Goal: Navigation & Orientation: Find specific page/section

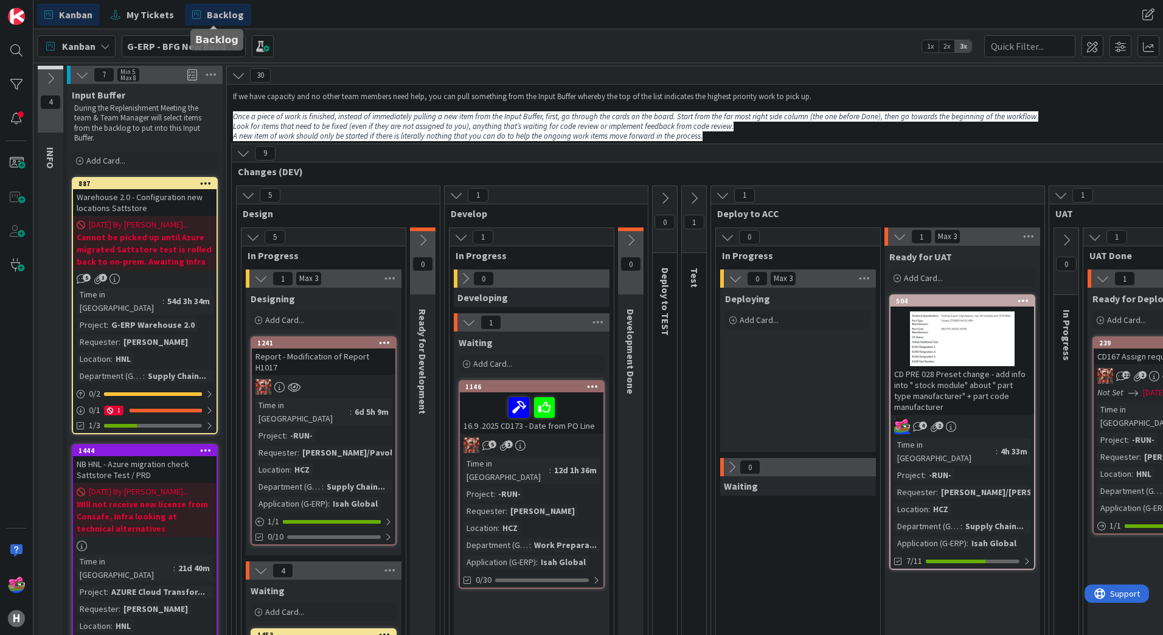
click at [218, 5] on link "Backlog" at bounding box center [218, 15] width 66 height 22
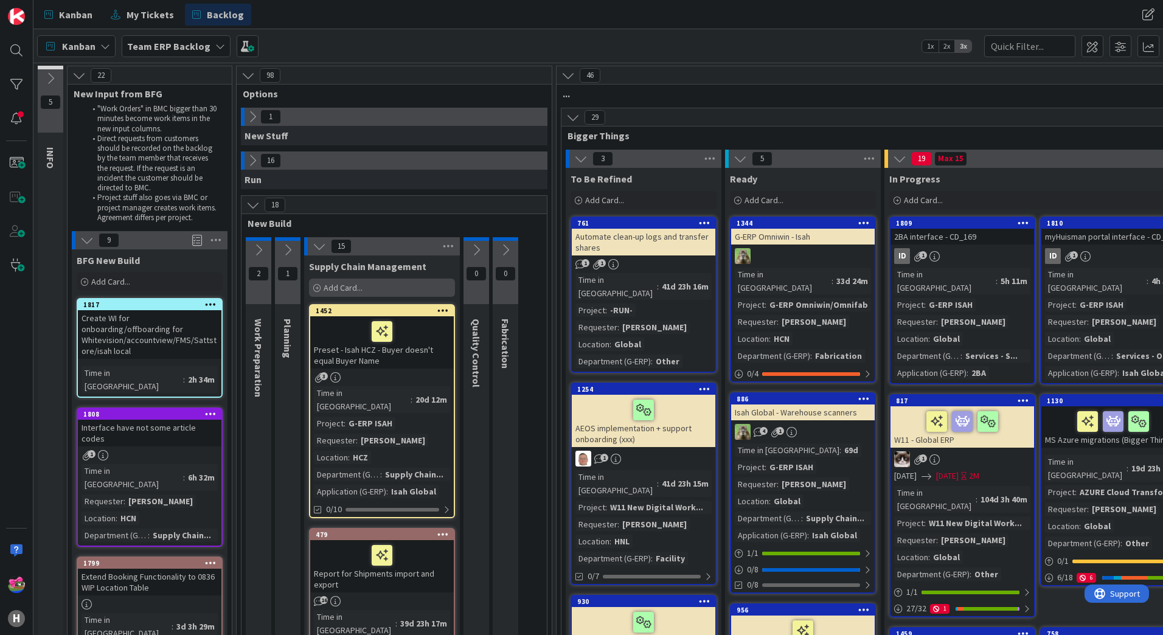
scroll to position [61, 0]
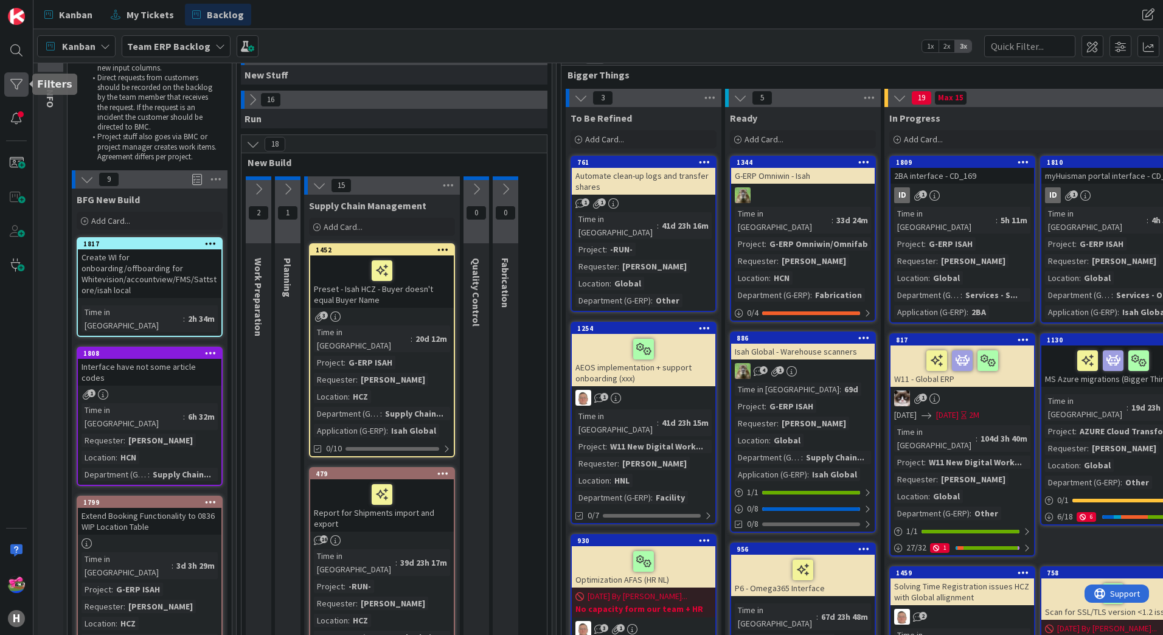
click at [19, 87] on div at bounding box center [16, 84] width 24 height 24
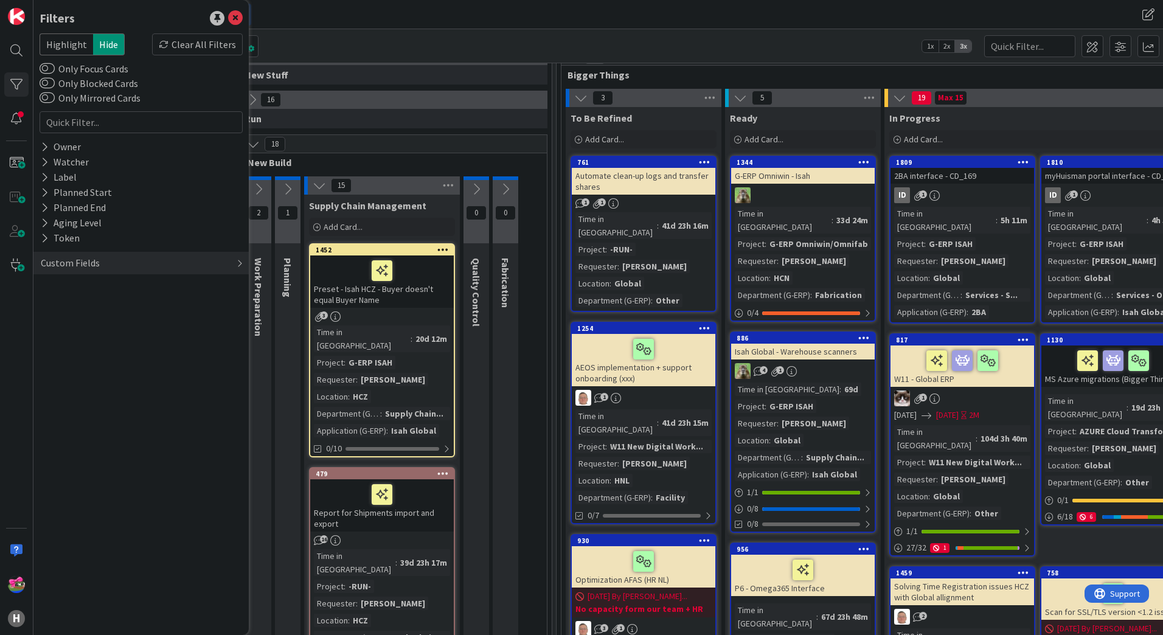
click at [74, 260] on div "Custom Fields" at bounding box center [70, 262] width 61 height 15
click at [84, 298] on button "Requester" at bounding box center [69, 303] width 58 height 15
click at [113, 319] on input "text" at bounding box center [141, 322] width 197 height 17
type input "melus"
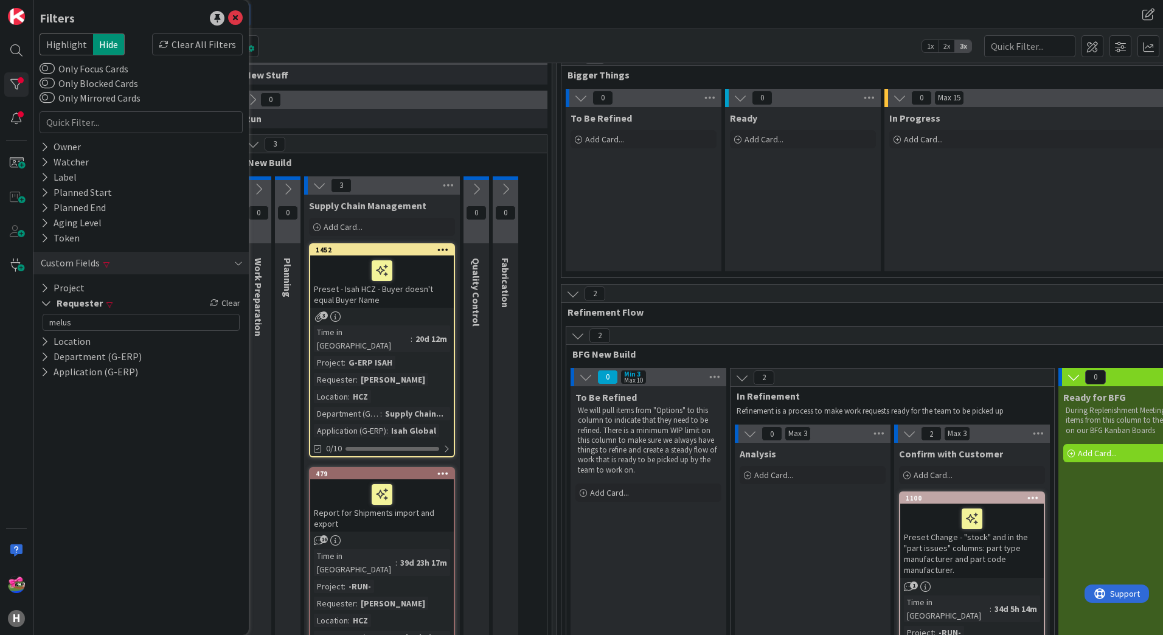
click at [431, 52] on div "Kanban Team ERP Backlog 1x 2x 3x" at bounding box center [597, 45] width 1129 height 33
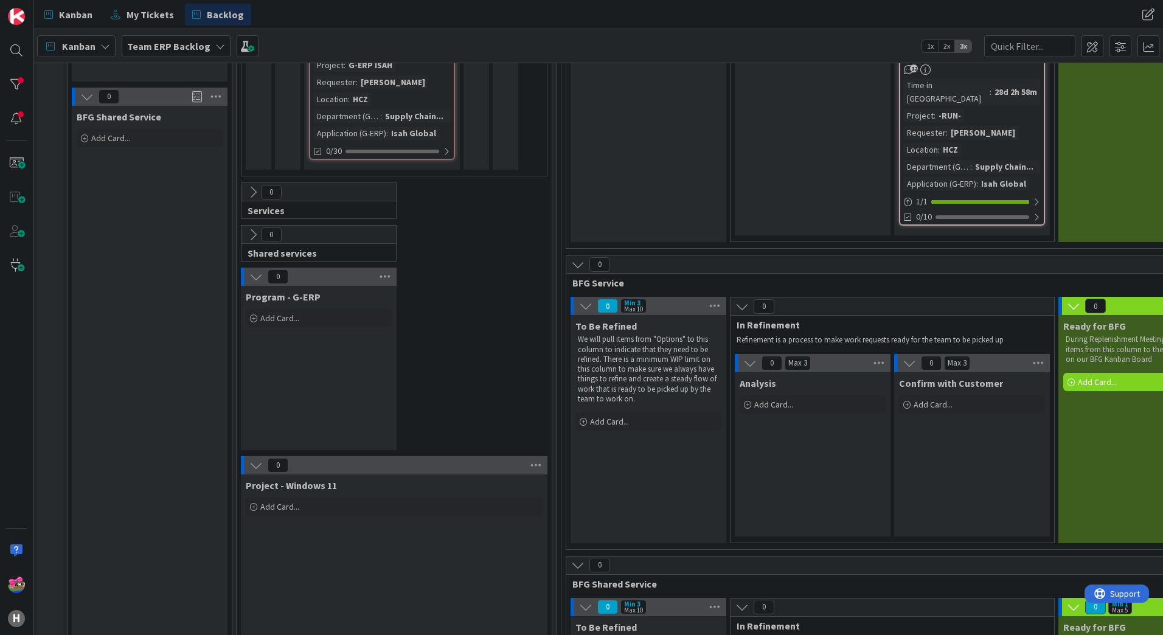
scroll to position [547, 0]
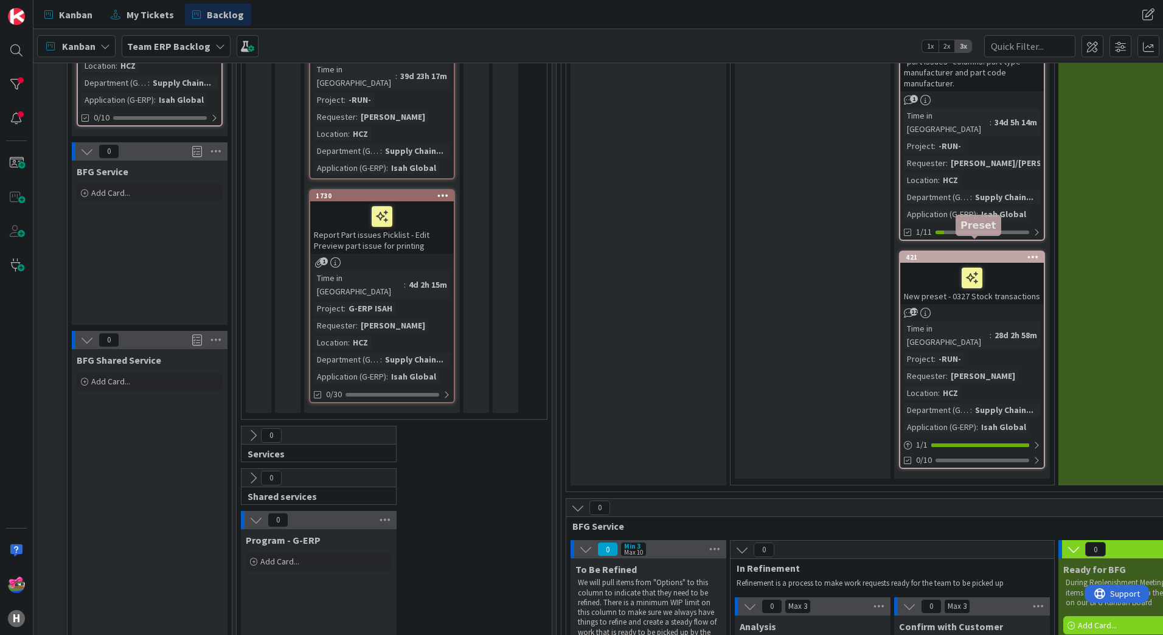
click at [999, 253] on div "421" at bounding box center [975, 257] width 138 height 9
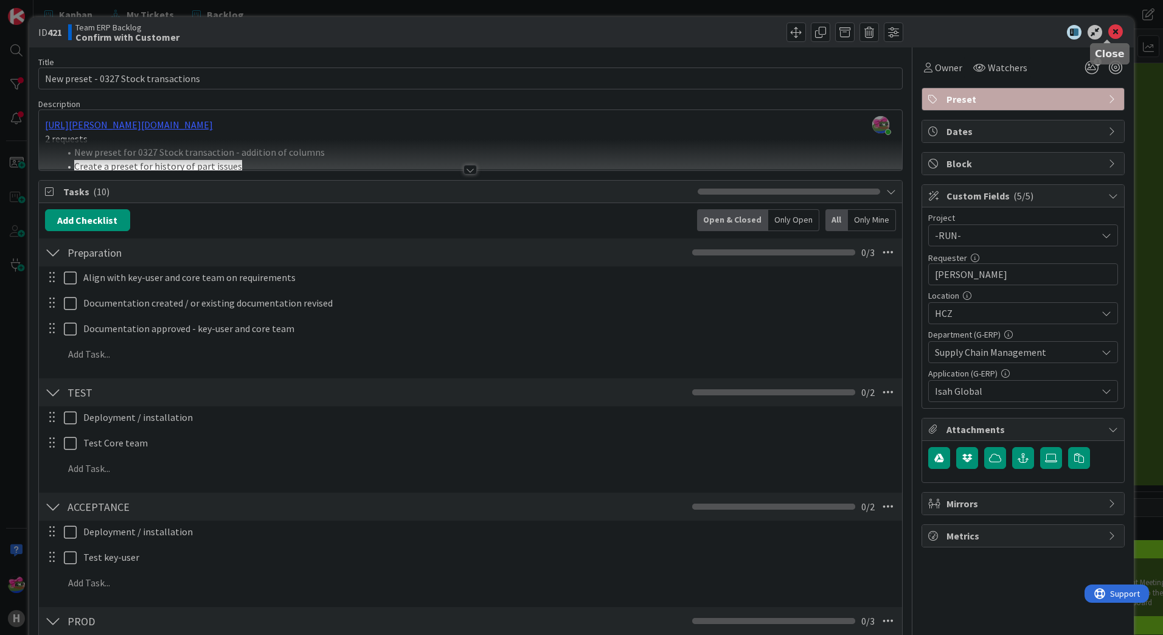
click at [1108, 32] on icon at bounding box center [1115, 32] width 15 height 15
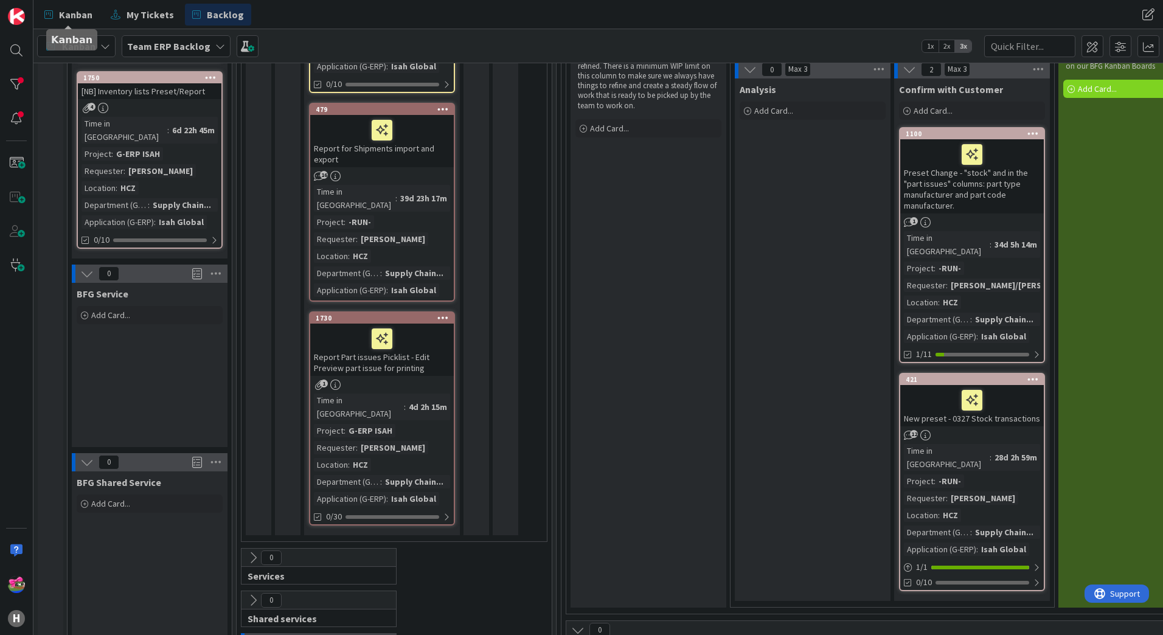
scroll to position [426, 0]
click at [970, 187] on div "Preset Change - "stock" and in the "part issues" columns: part type manufacture…" at bounding box center [972, 176] width 144 height 74
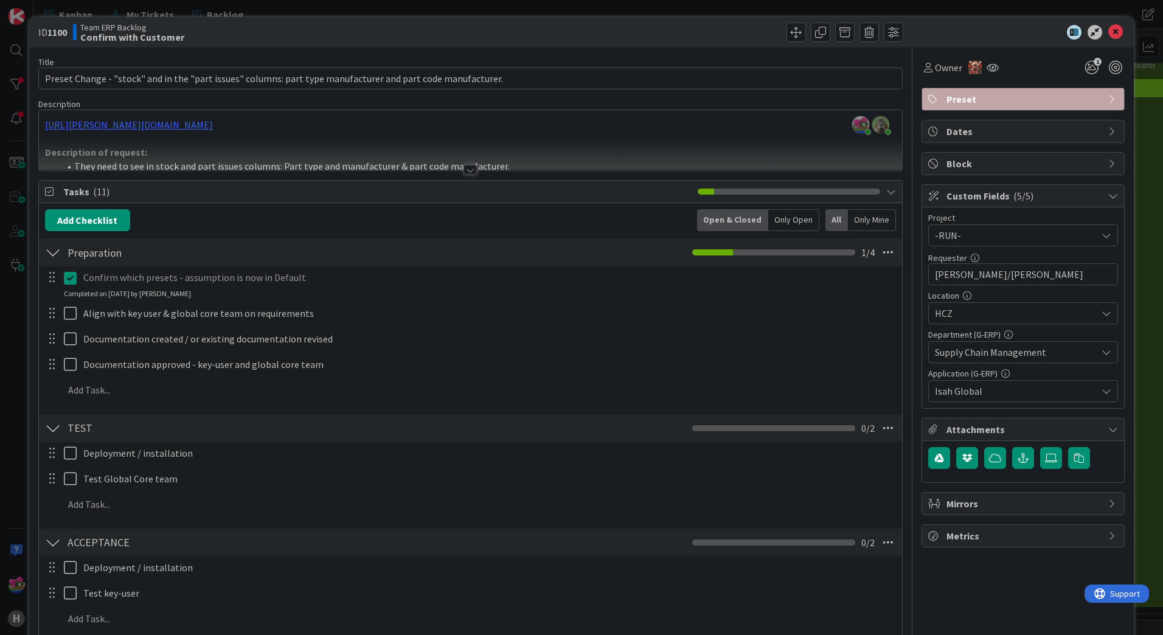
click at [463, 169] on div at bounding box center [469, 170] width 13 height 10
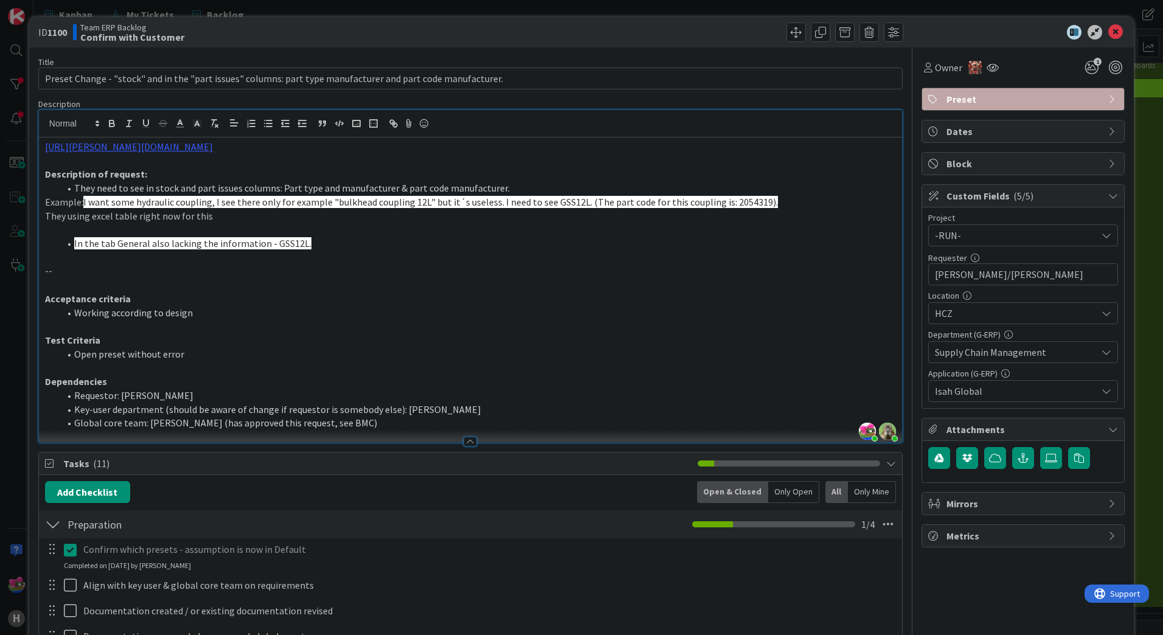
click at [380, 232] on p at bounding box center [470, 230] width 851 height 14
click at [213, 148] on link "https://huisman-smartit.onbmc.com/smartit/app/#/incident/AGGFJESXD02ACASQG204SQ…" at bounding box center [129, 146] width 168 height 12
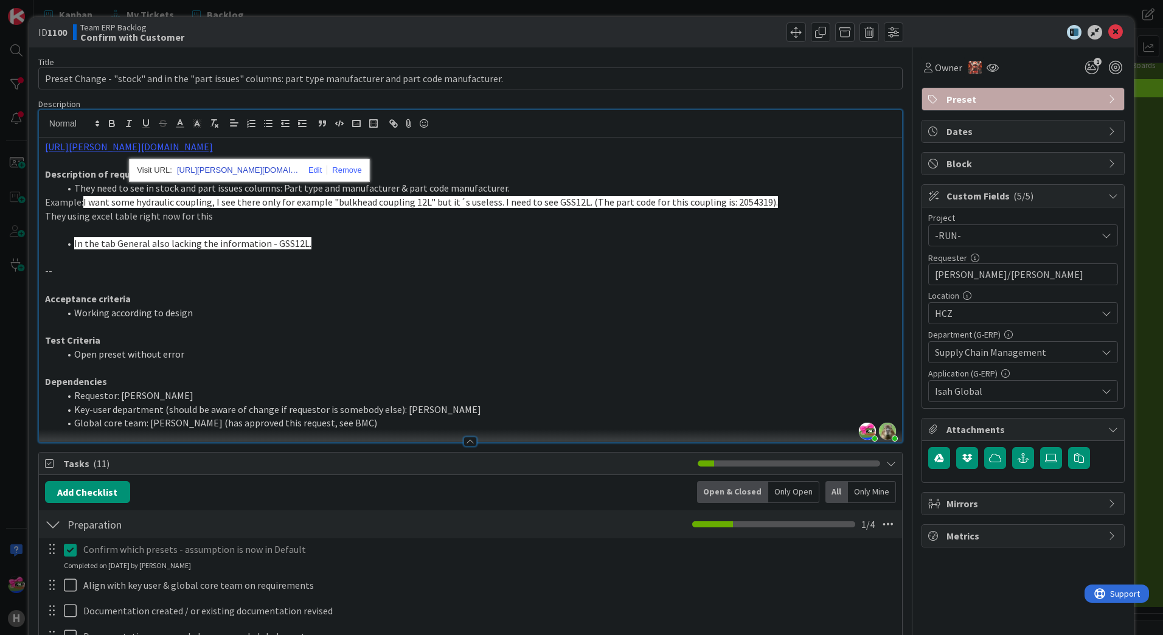
click at [255, 170] on link "https://huisman-smartit.onbmc.com/smartit/app#/incident/AGGFJESXD02ACASQG204SQG…" at bounding box center [238, 170] width 122 height 16
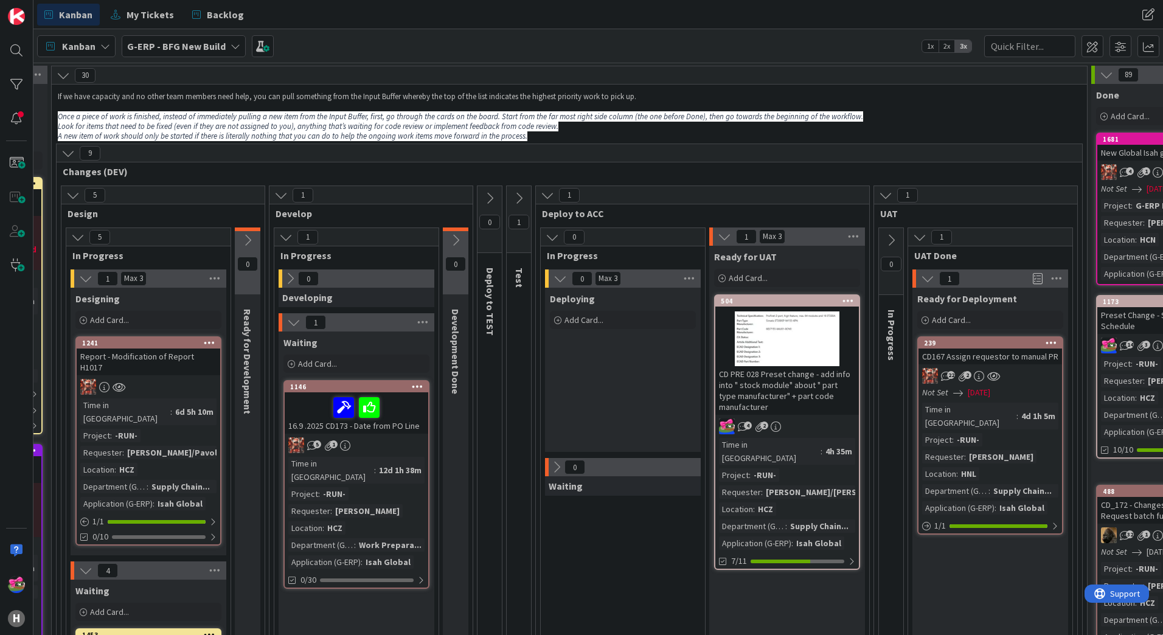
scroll to position [0, 184]
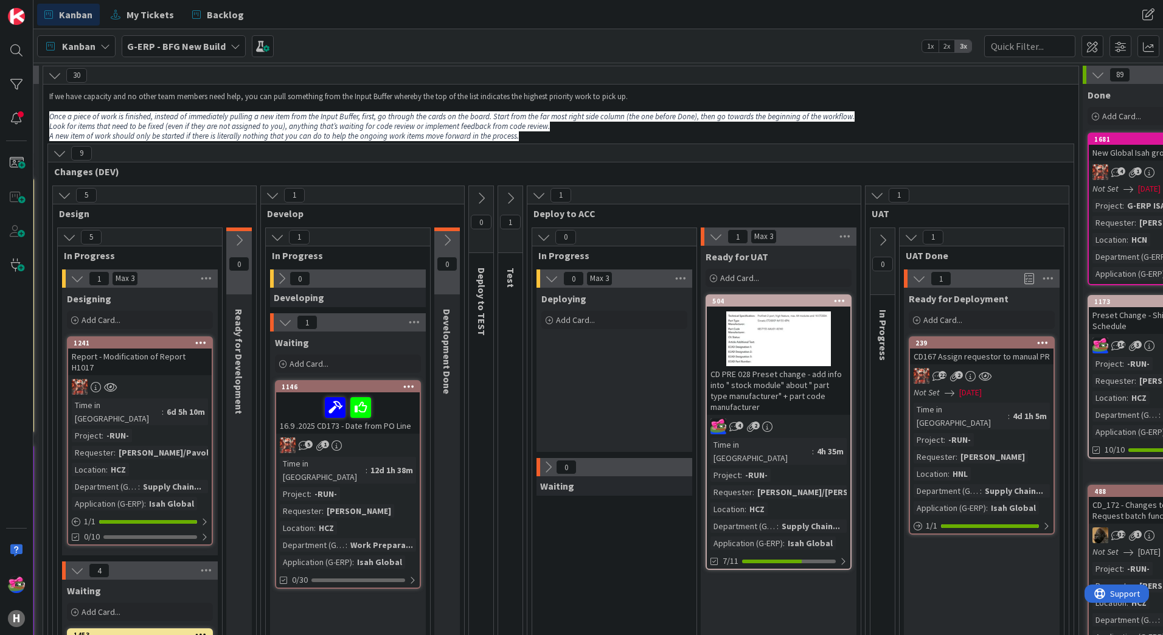
click at [761, 296] on div "504" at bounding box center [779, 301] width 144 height 11
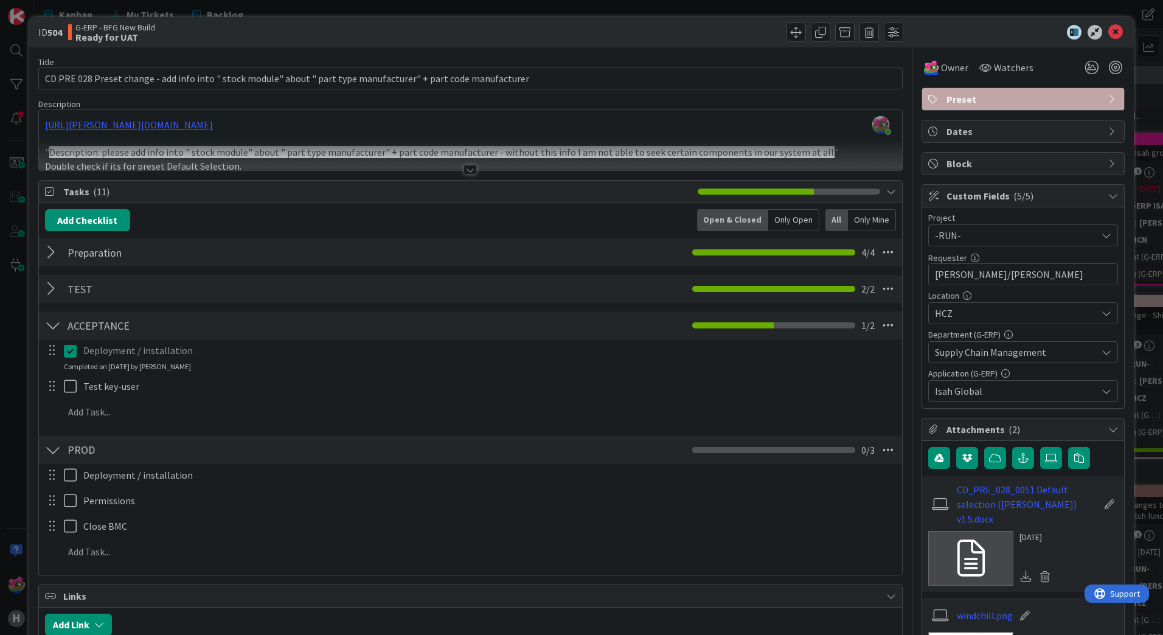
click at [466, 168] on div at bounding box center [469, 170] width 13 height 10
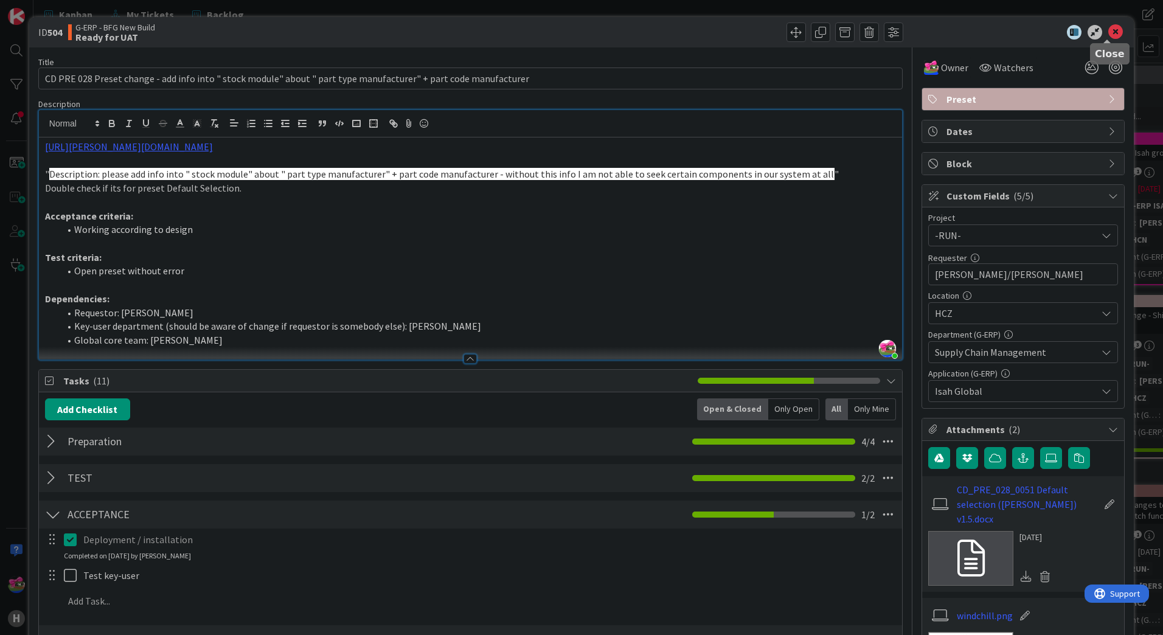
click at [1108, 35] on icon at bounding box center [1115, 32] width 15 height 15
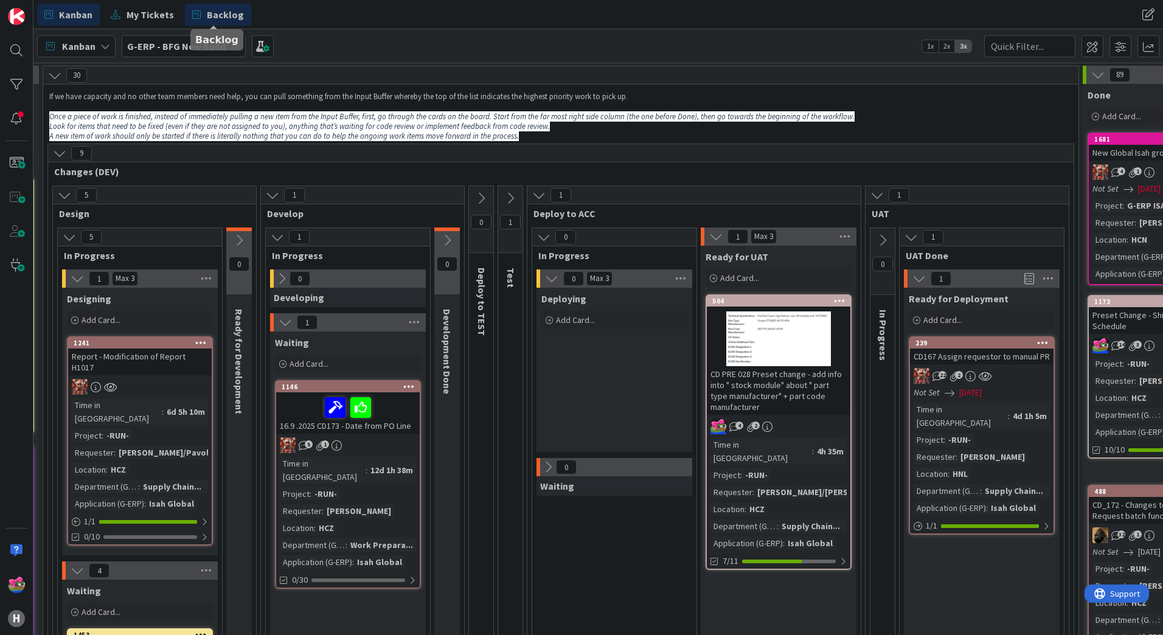
click at [223, 16] on span "Backlog" at bounding box center [225, 14] width 37 height 15
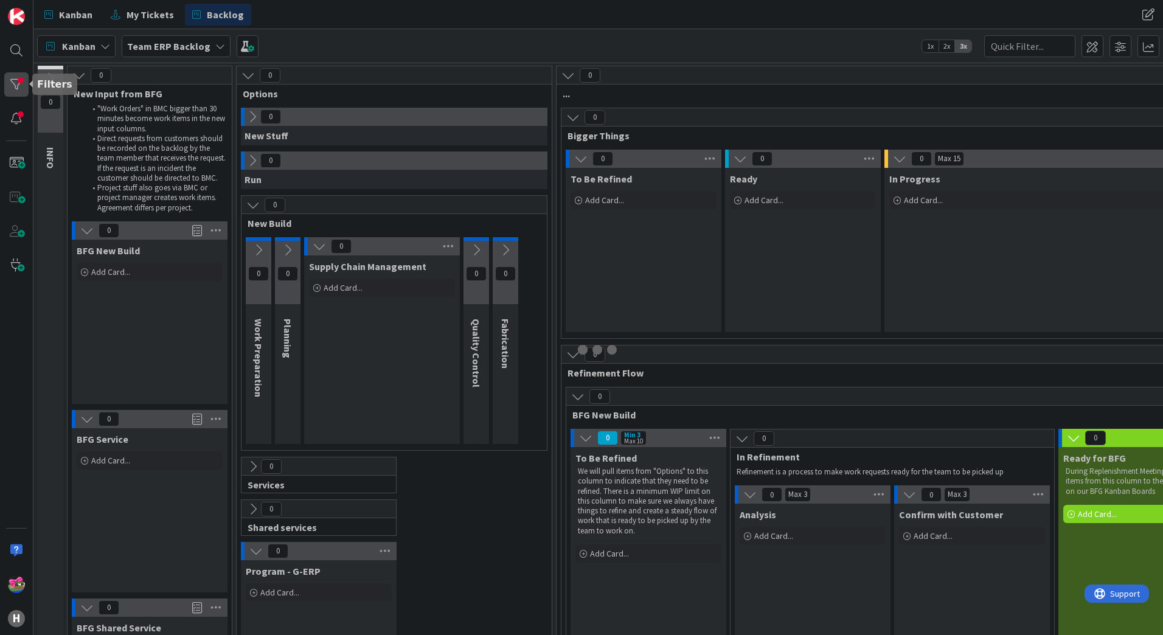
click at [16, 88] on div at bounding box center [16, 84] width 24 height 24
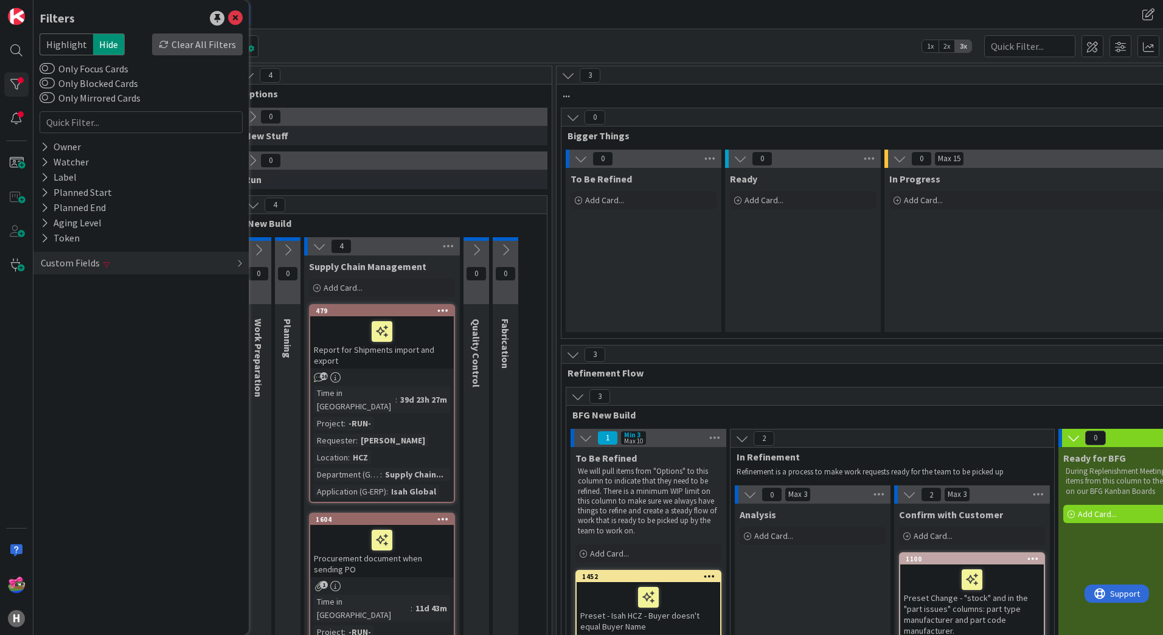
click at [201, 49] on div "Clear All Filters" at bounding box center [197, 44] width 91 height 22
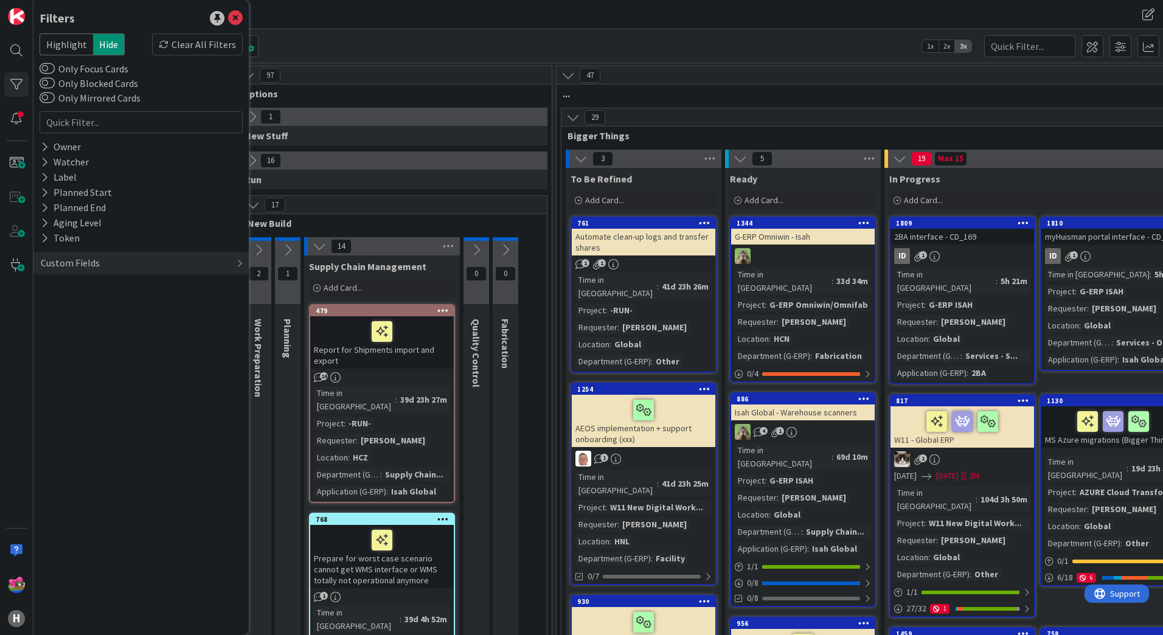
drag, startPoint x: 446, startPoint y: 32, endPoint x: 437, endPoint y: 35, distance: 9.0
click at [444, 32] on div "Kanban Team ERP Backlog 1x 2x 3x" at bounding box center [597, 45] width 1129 height 33
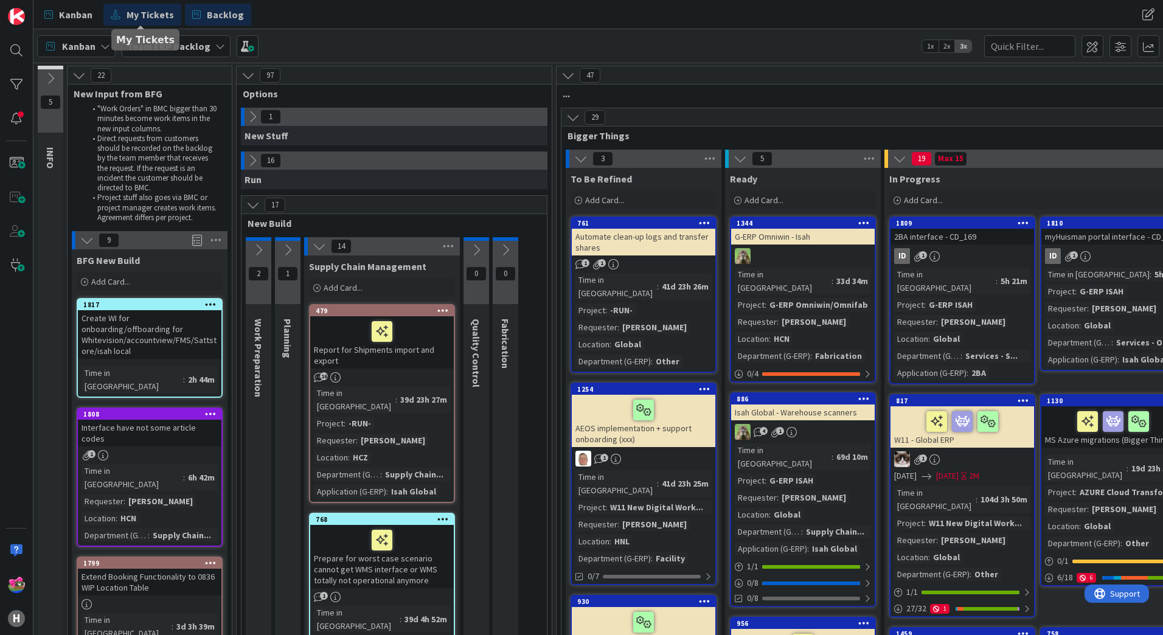
click at [138, 17] on span "My Tickets" at bounding box center [150, 14] width 47 height 15
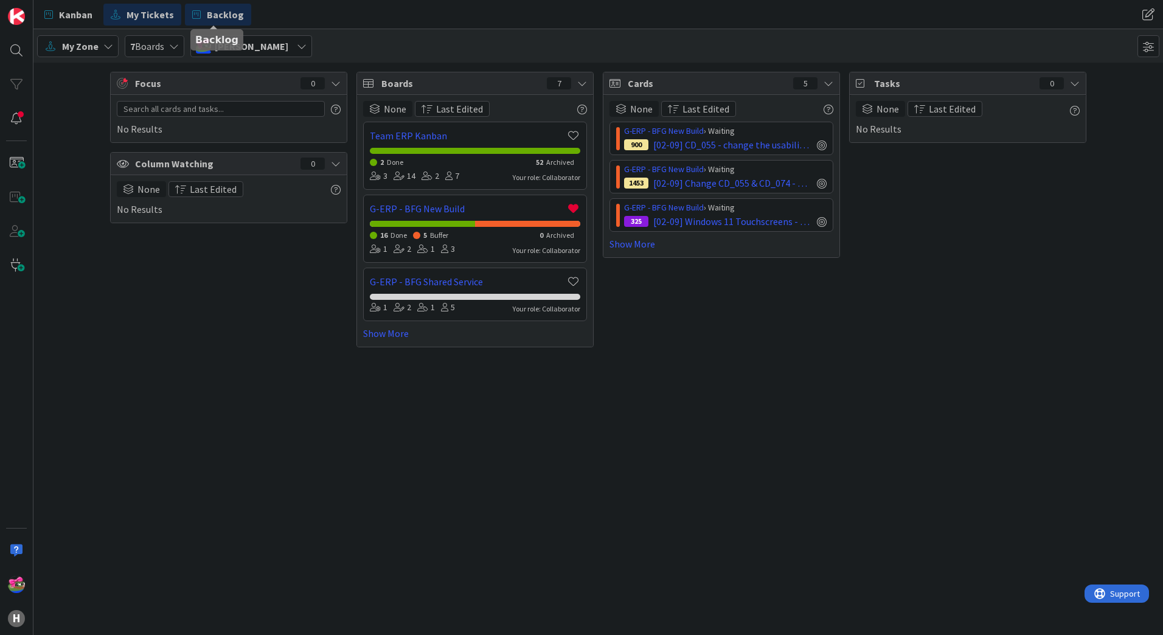
click at [217, 22] on link "Backlog" at bounding box center [218, 15] width 66 height 22
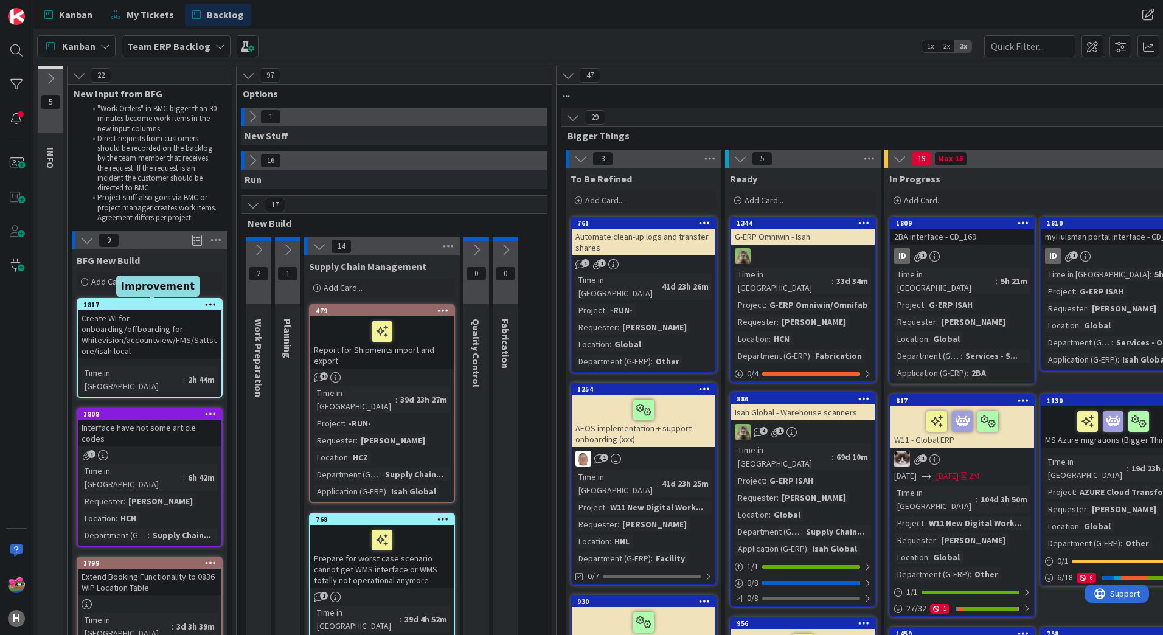
click at [139, 307] on div "1817" at bounding box center [152, 304] width 138 height 9
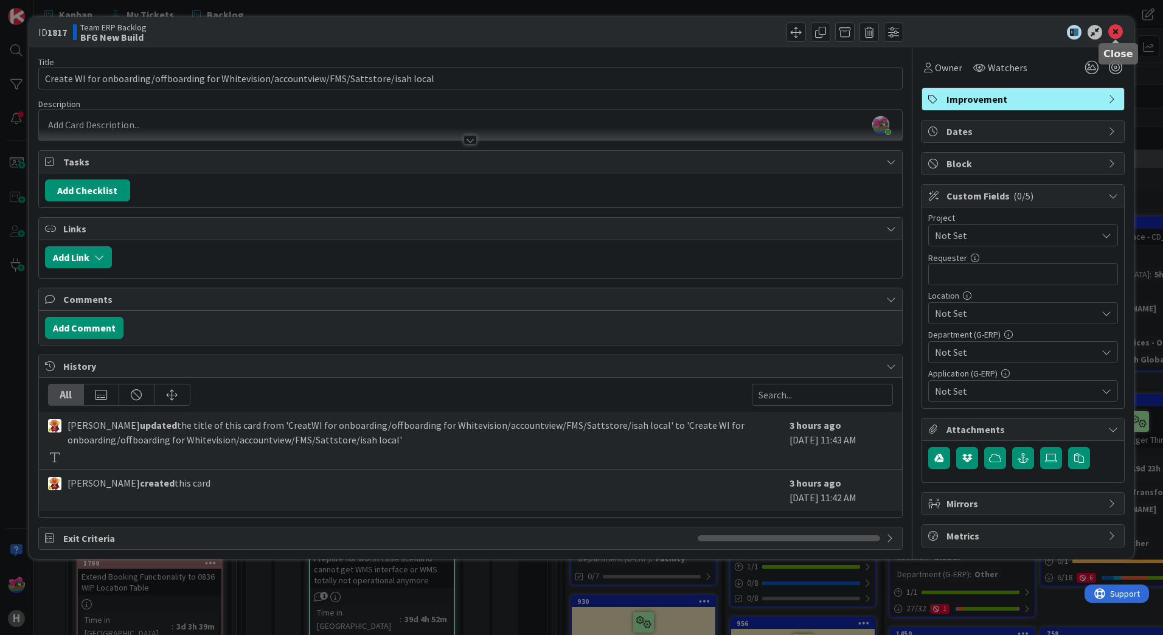
drag, startPoint x: 1117, startPoint y: 28, endPoint x: 1132, endPoint y: 38, distance: 17.9
click at [1117, 28] on icon at bounding box center [1115, 32] width 15 height 15
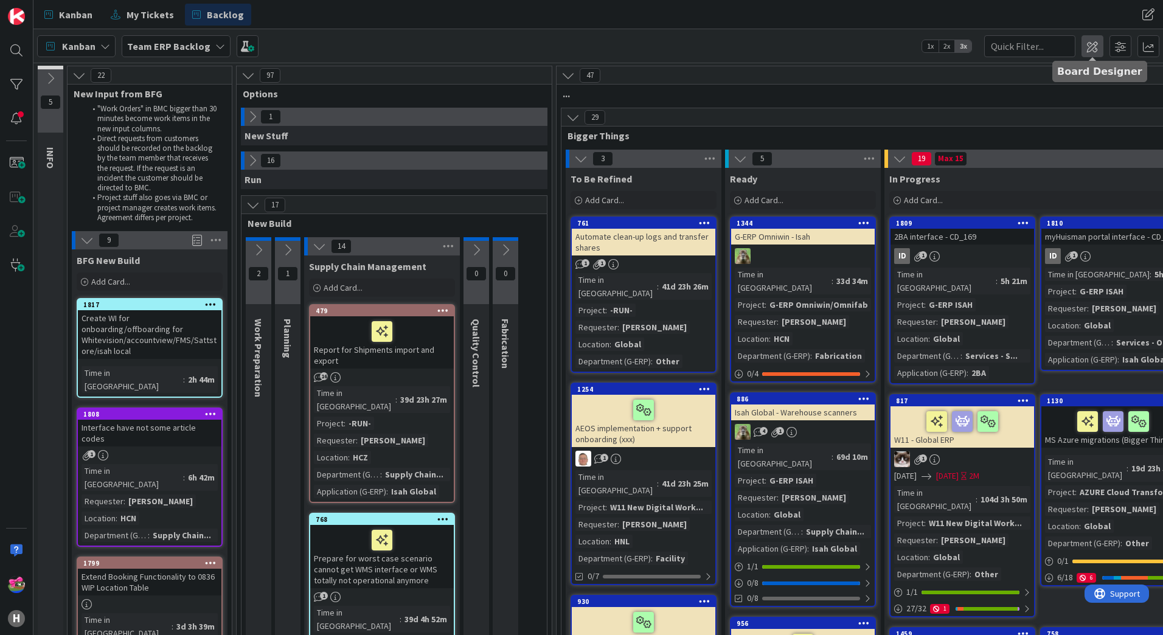
click at [1098, 47] on span at bounding box center [1092, 46] width 22 height 22
click at [1114, 41] on span at bounding box center [1120, 46] width 22 height 22
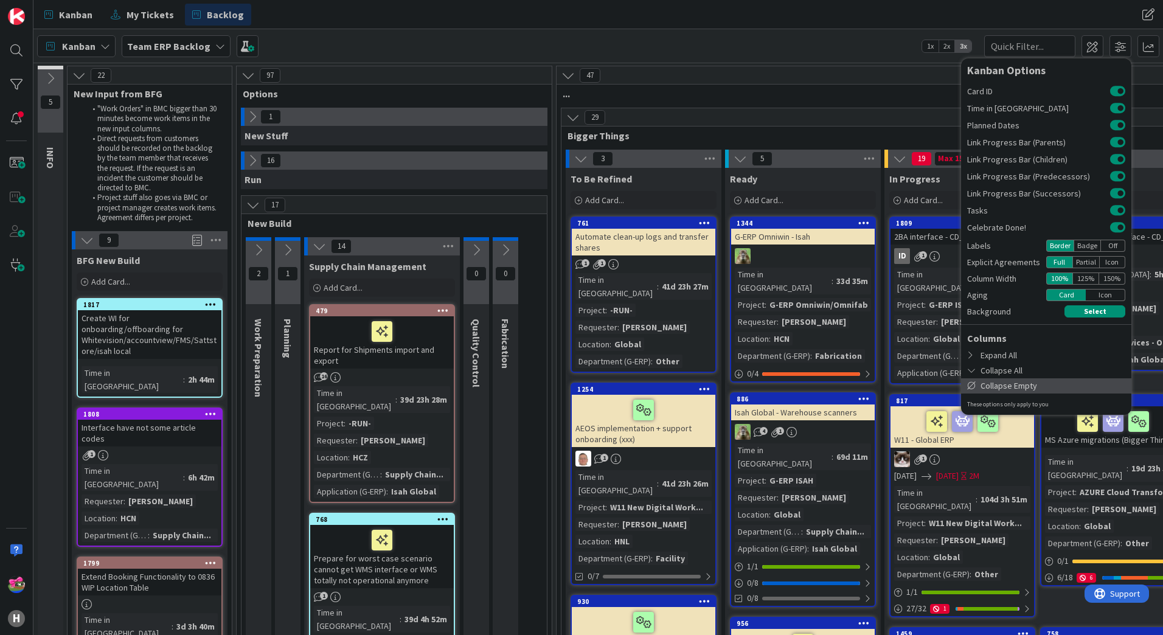
click at [1008, 382] on div "Collapse Empty" at bounding box center [1046, 385] width 170 height 15
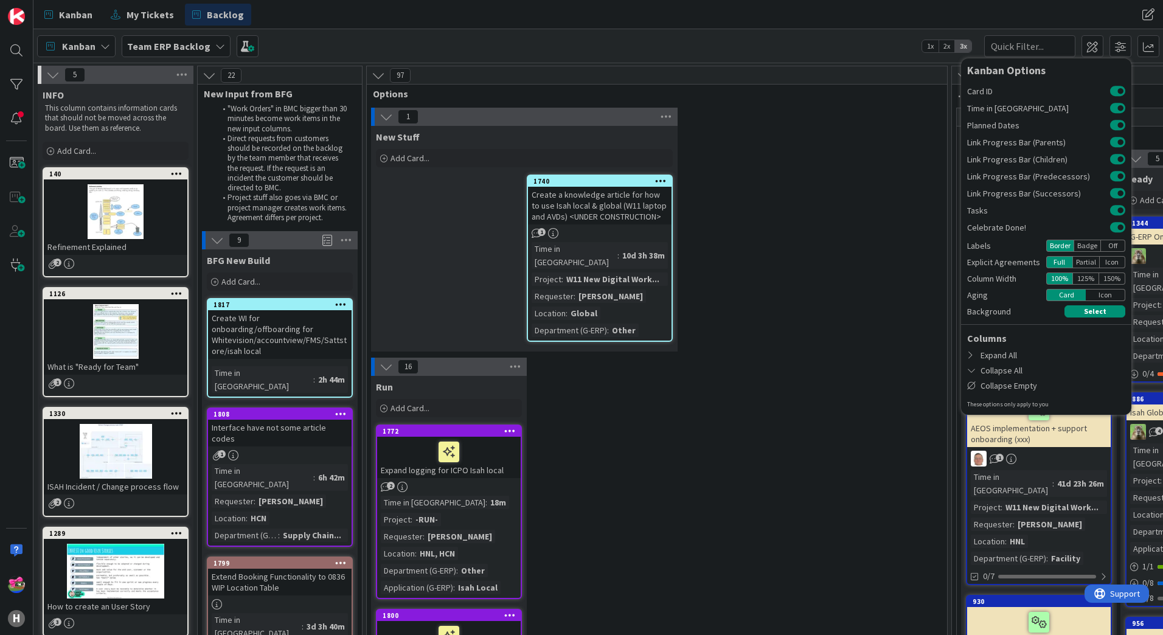
click at [51, 73] on icon at bounding box center [52, 74] width 13 height 13
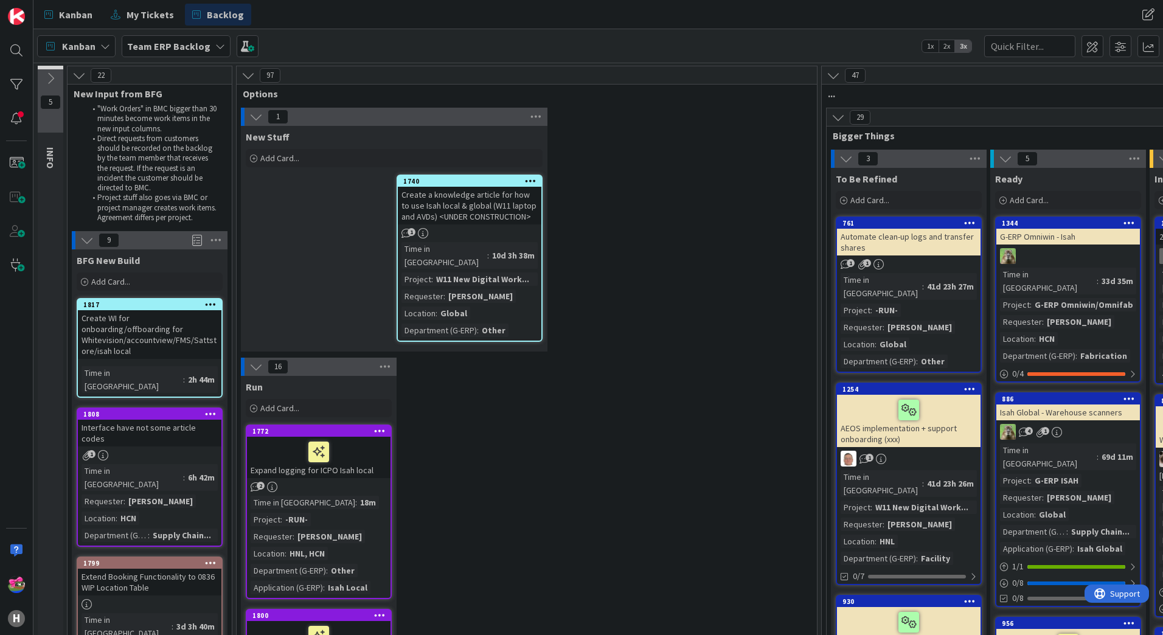
click at [255, 118] on icon at bounding box center [255, 116] width 13 height 13
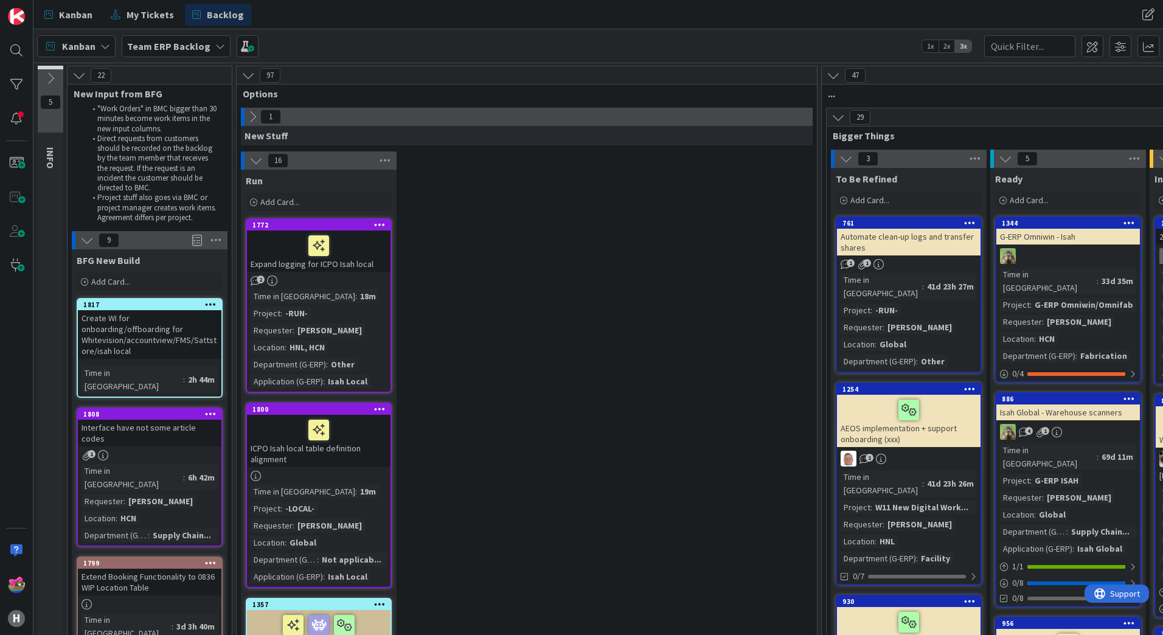
click at [260, 159] on icon at bounding box center [255, 160] width 13 height 13
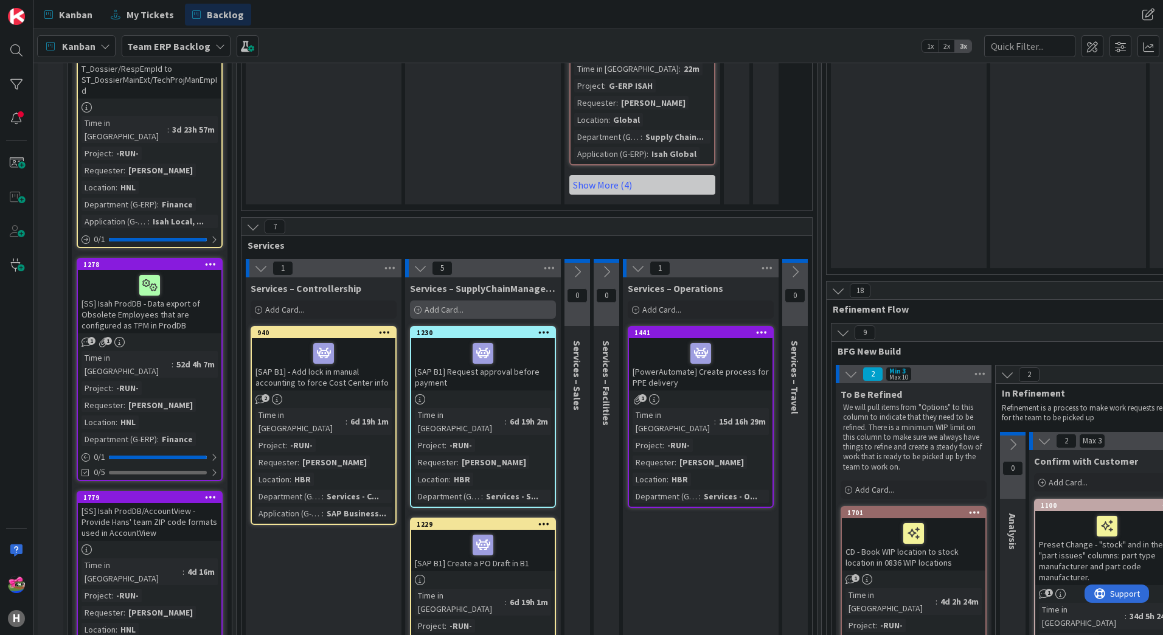
scroll to position [2190, 0]
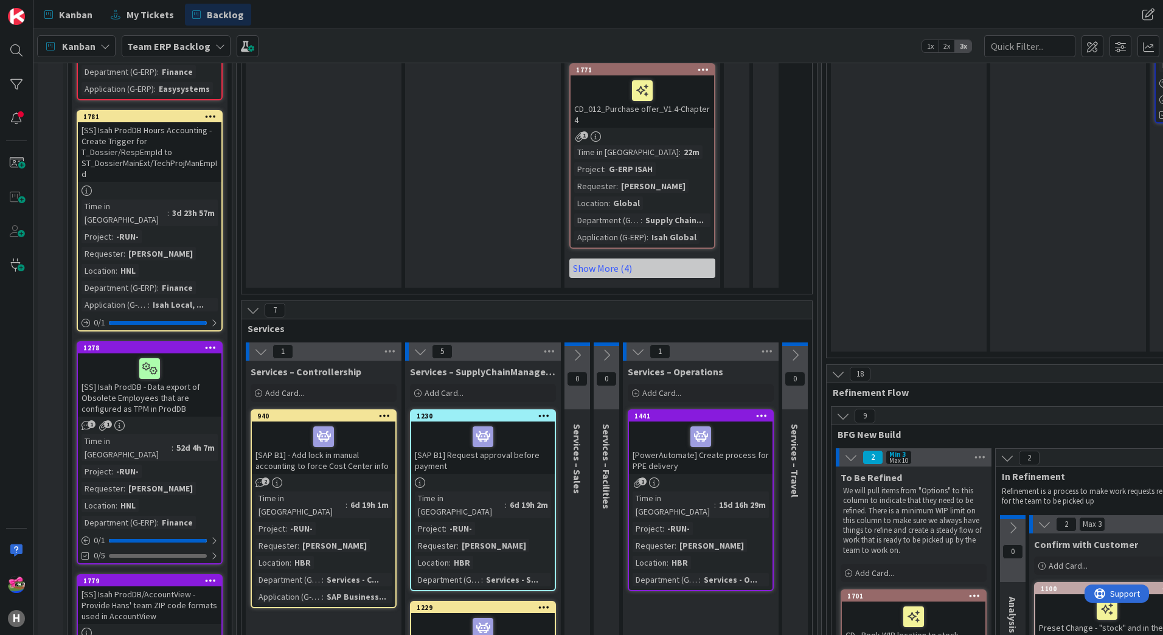
click at [256, 304] on icon at bounding box center [252, 310] width 13 height 13
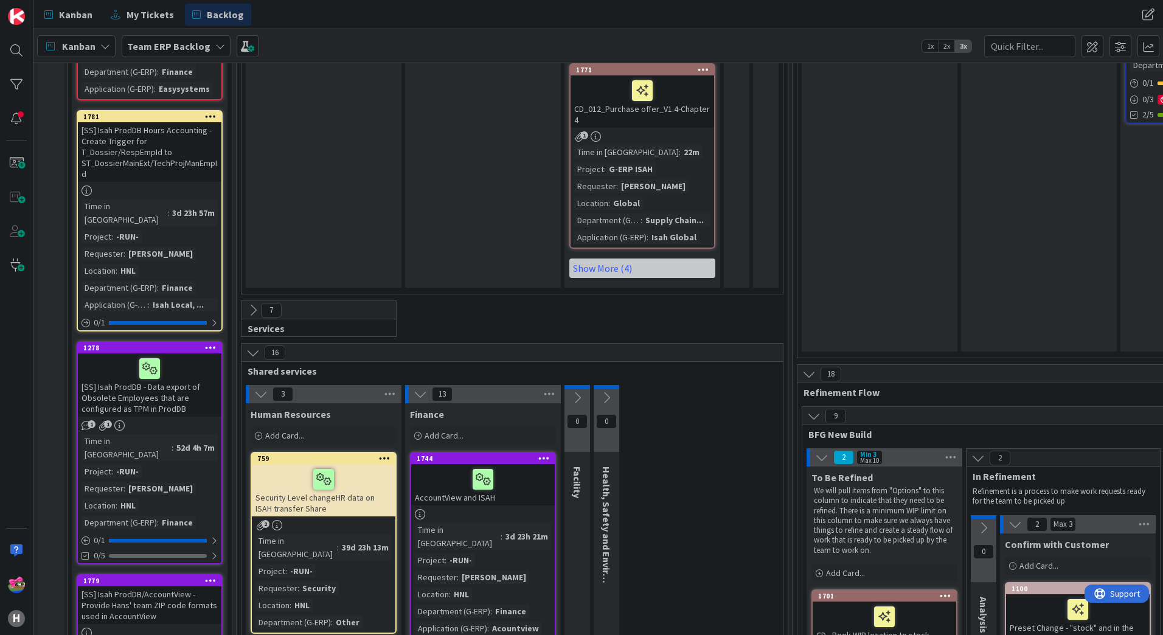
click at [256, 346] on icon at bounding box center [252, 352] width 13 height 13
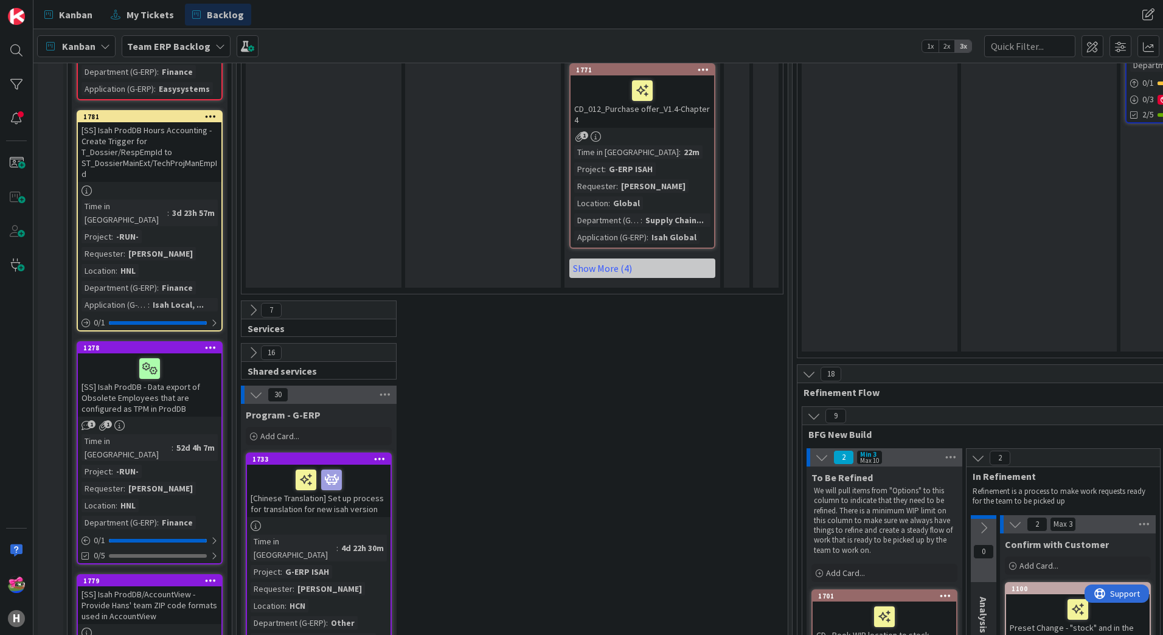
click at [257, 388] on icon at bounding box center [255, 394] width 13 height 13
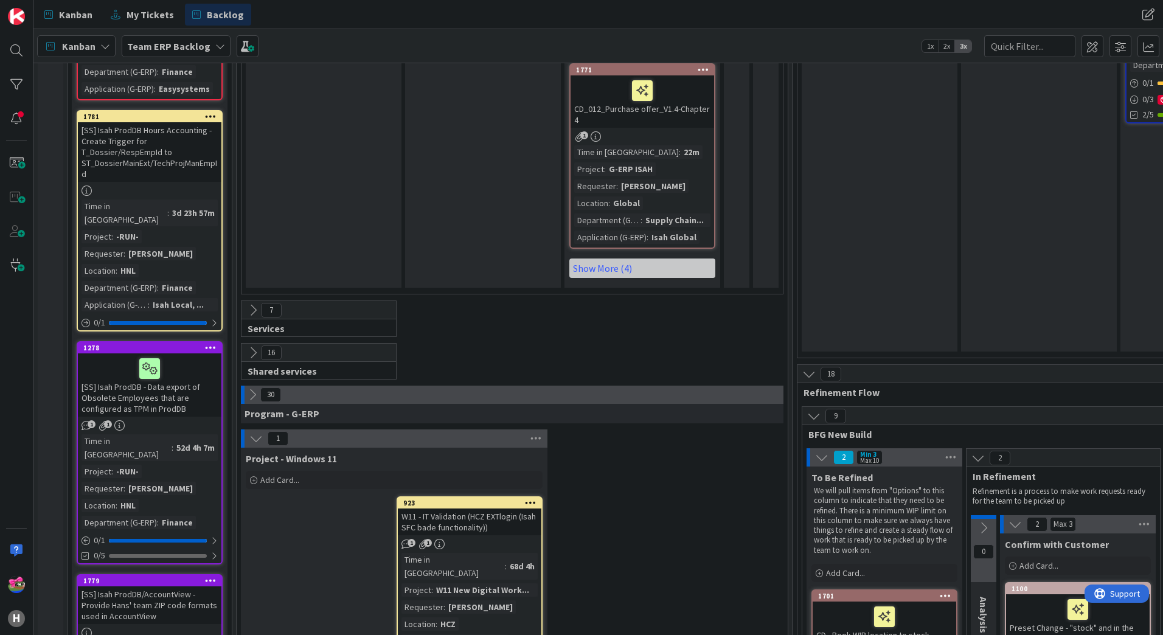
click at [254, 432] on icon at bounding box center [255, 438] width 13 height 13
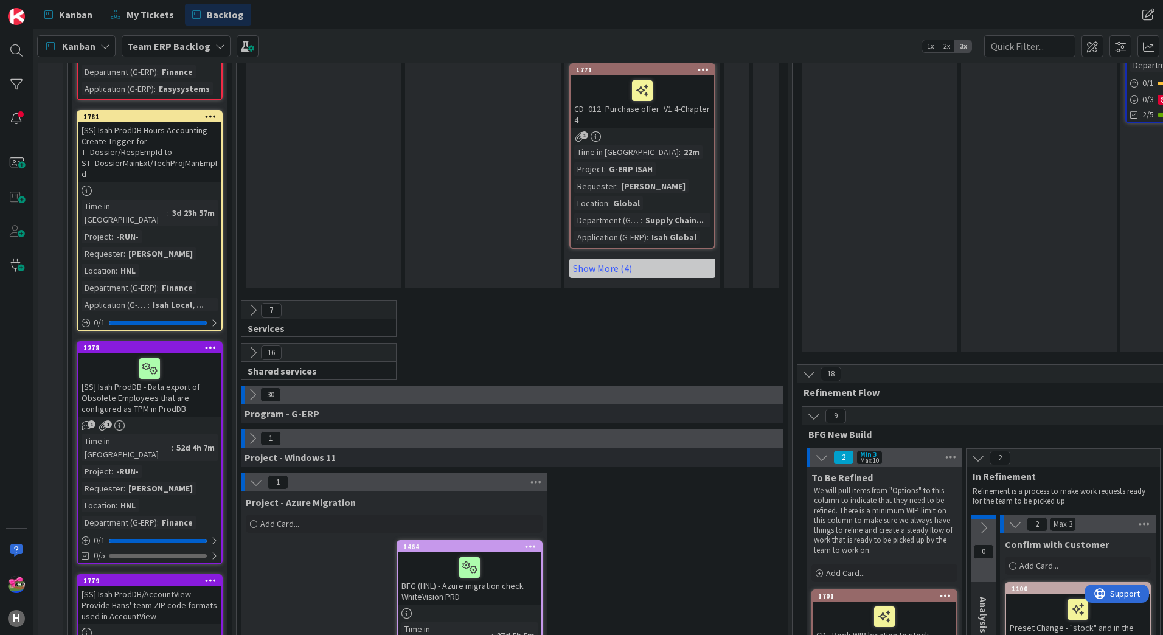
click at [243, 386] on div at bounding box center [243, 395] width 4 height 18
click at [248, 388] on icon at bounding box center [252, 394] width 13 height 13
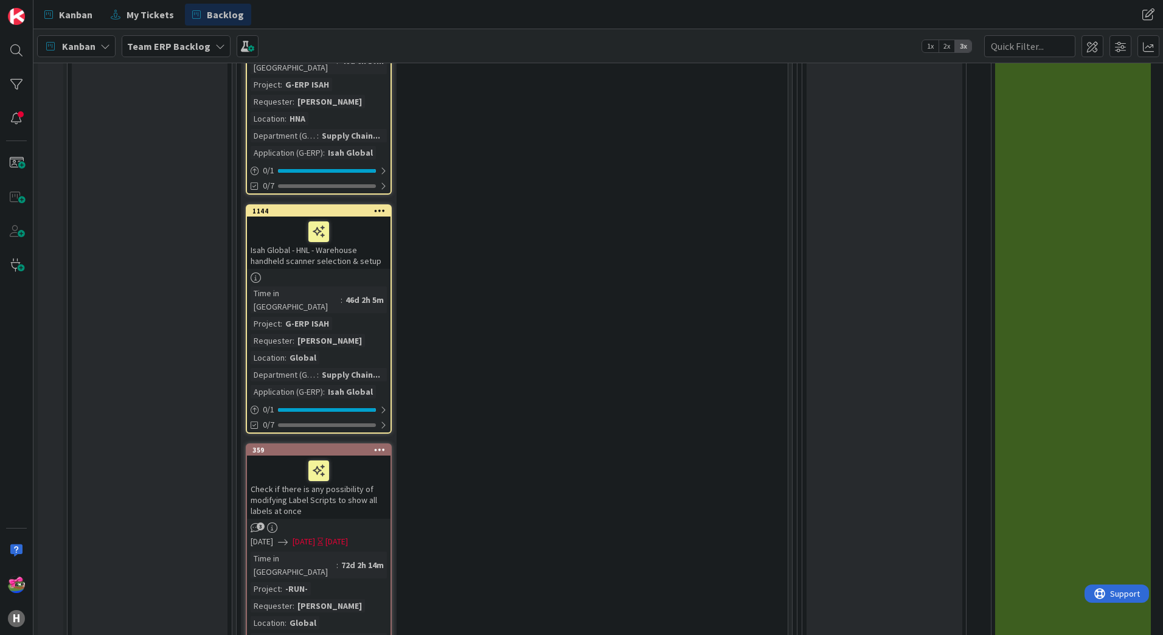
scroll to position [7603, 0]
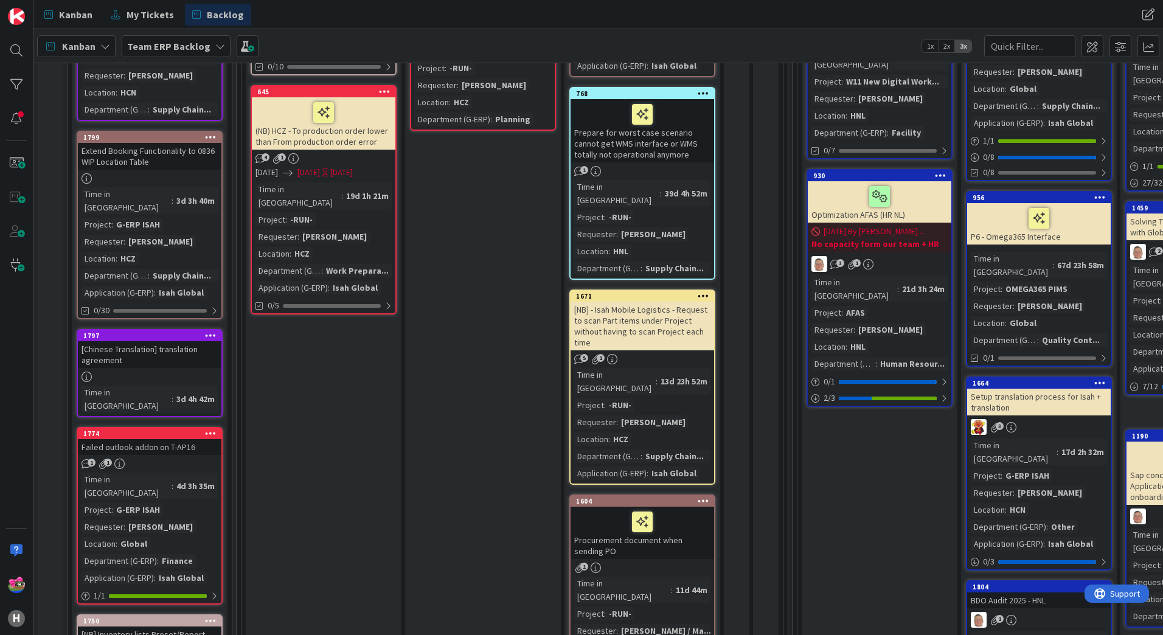
scroll to position [0, 0]
